Goal: Transaction & Acquisition: Purchase product/service

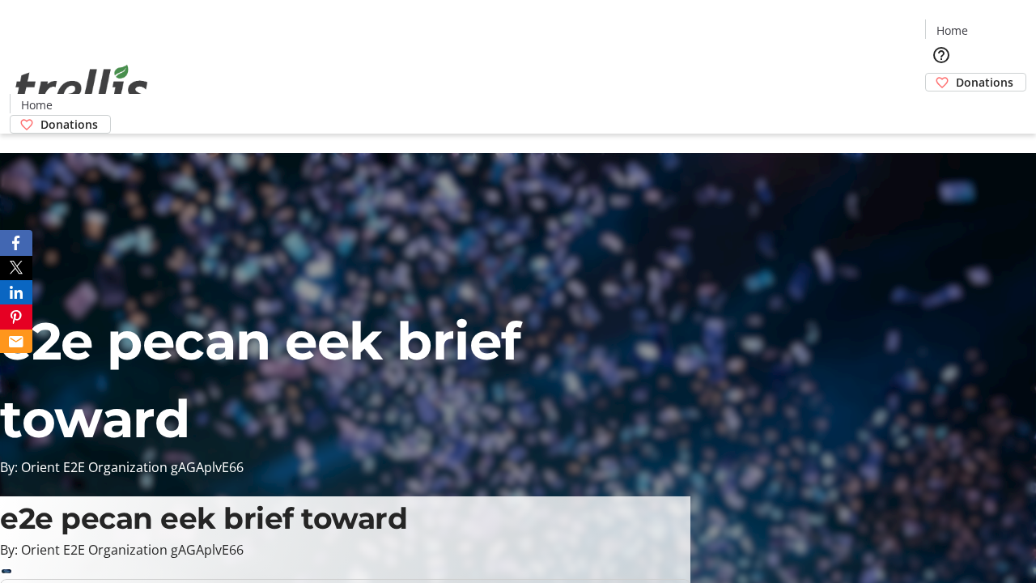
click at [956, 74] on span "Donations" at bounding box center [984, 82] width 57 height 17
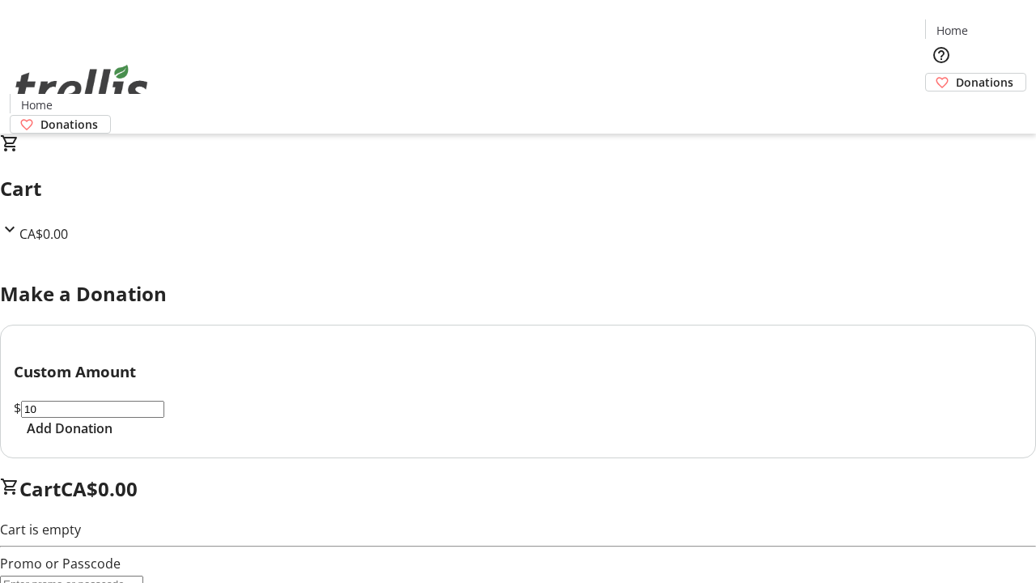
click at [113, 438] on span "Add Donation" at bounding box center [70, 428] width 86 height 19
